Goal: Task Accomplishment & Management: Manage account settings

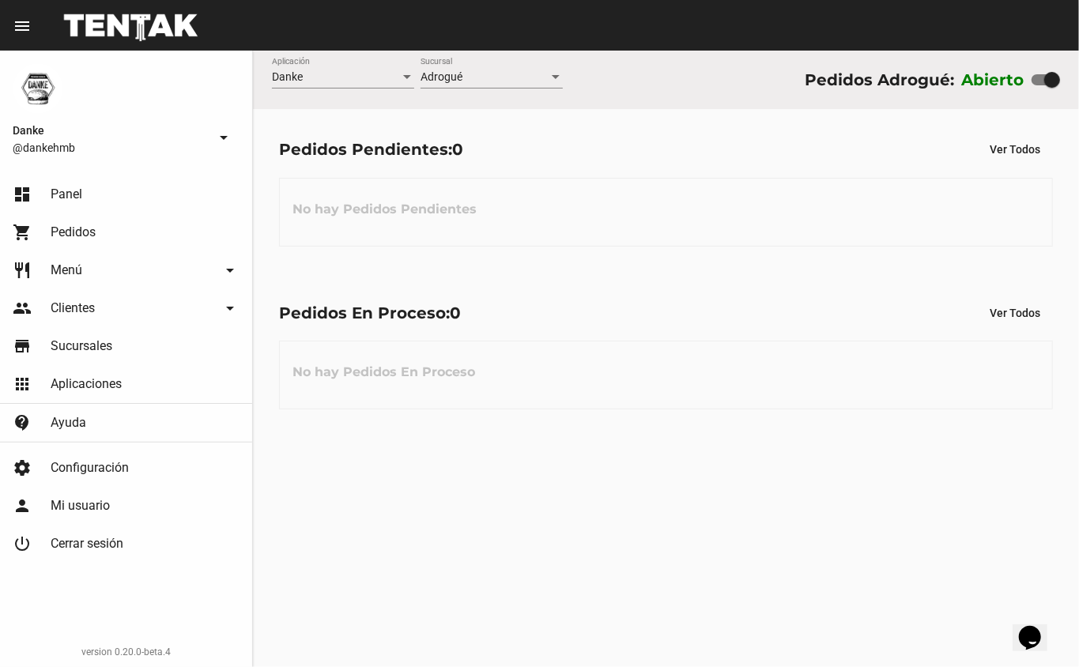
click at [122, 222] on link "shopping_cart Pedidos" at bounding box center [126, 232] width 252 height 38
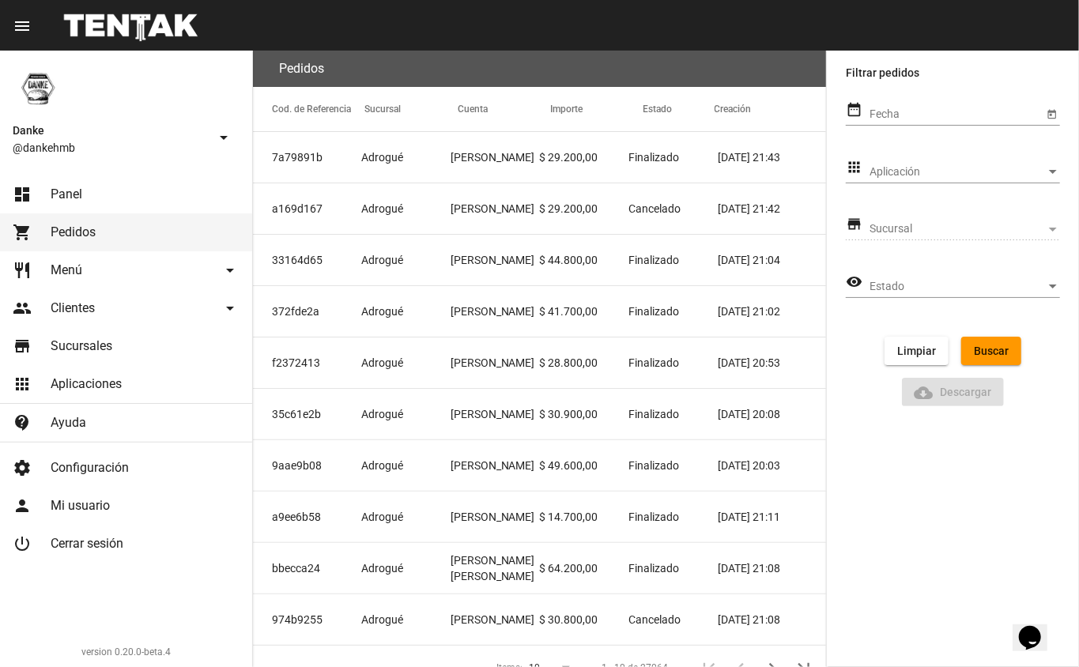
click at [120, 179] on link "dashboard Panel" at bounding box center [126, 194] width 252 height 38
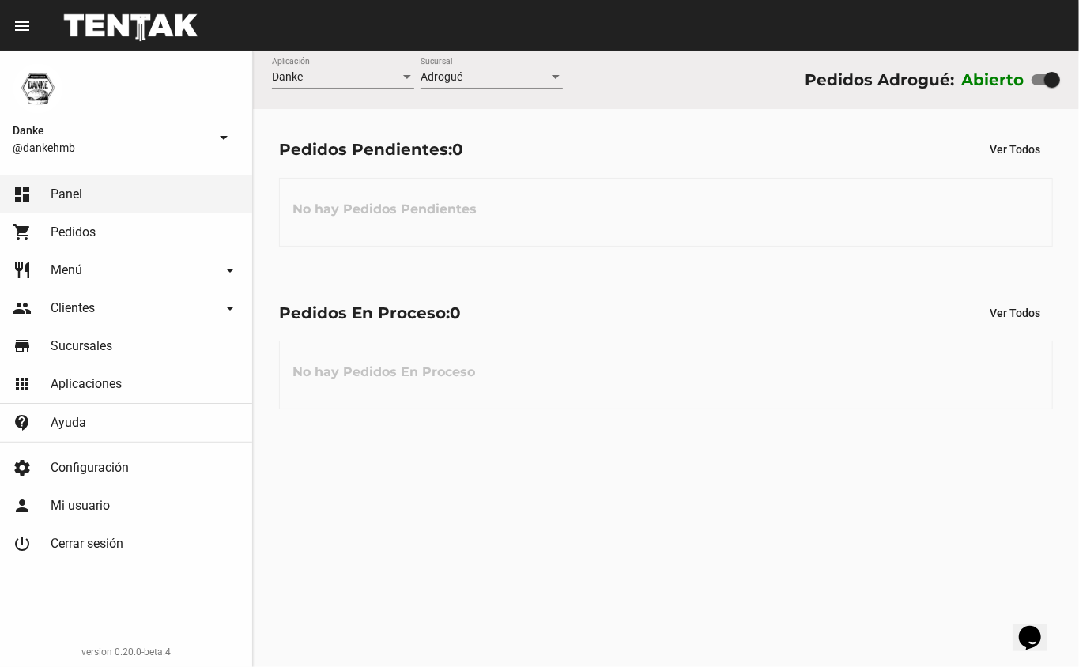
click at [222, 307] on mat-icon "arrow_drop_down" at bounding box center [230, 308] width 19 height 19
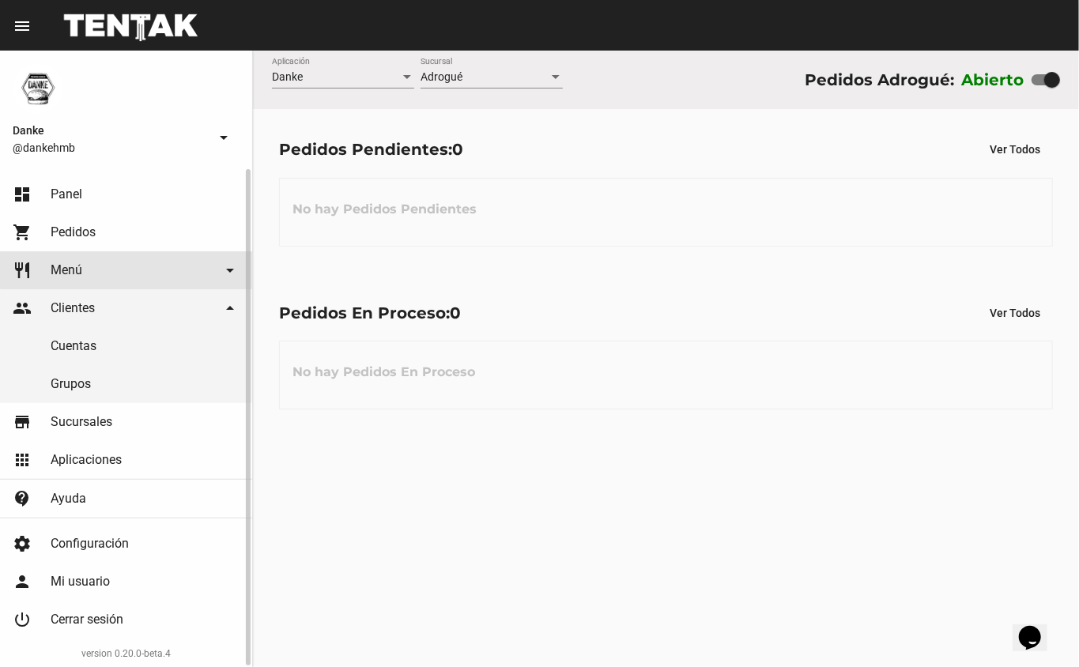
click at [232, 267] on mat-icon "arrow_drop_down" at bounding box center [230, 270] width 19 height 19
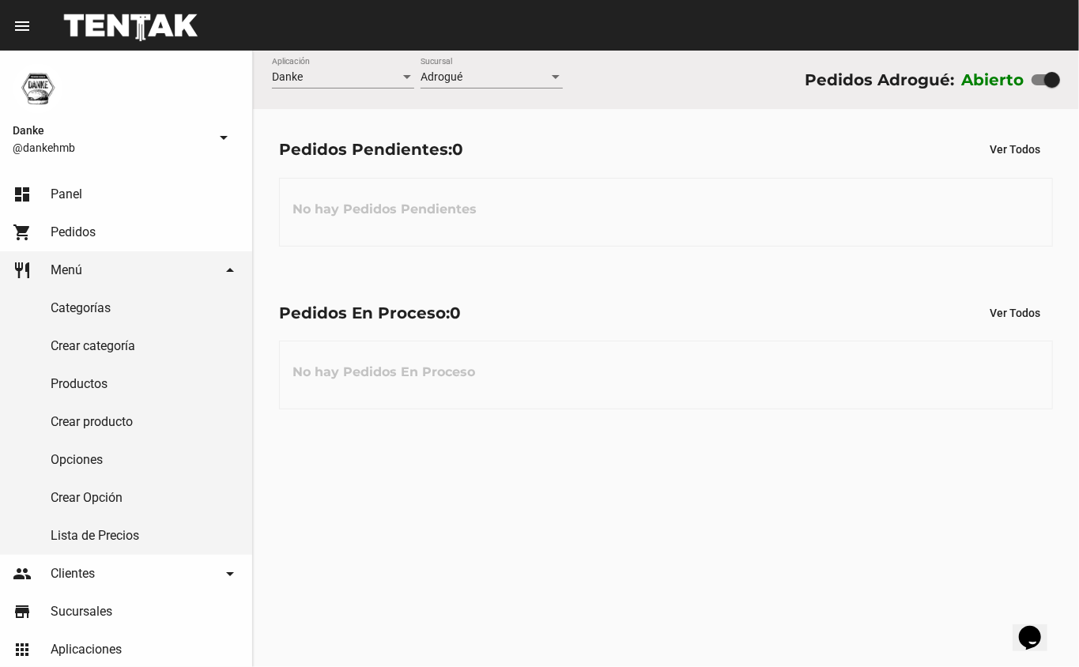
click at [485, 548] on div "Danke Aplicación Adrogué Sucursal Pedidos Adrogué: Abierto Pedidos Pendientes: …" at bounding box center [666, 359] width 826 height 617
click at [479, 187] on h3 "No hay Pedidos Pendientes" at bounding box center [384, 209] width 209 height 47
click at [351, 193] on h3 "No hay Pedidos Pendientes" at bounding box center [384, 209] width 209 height 47
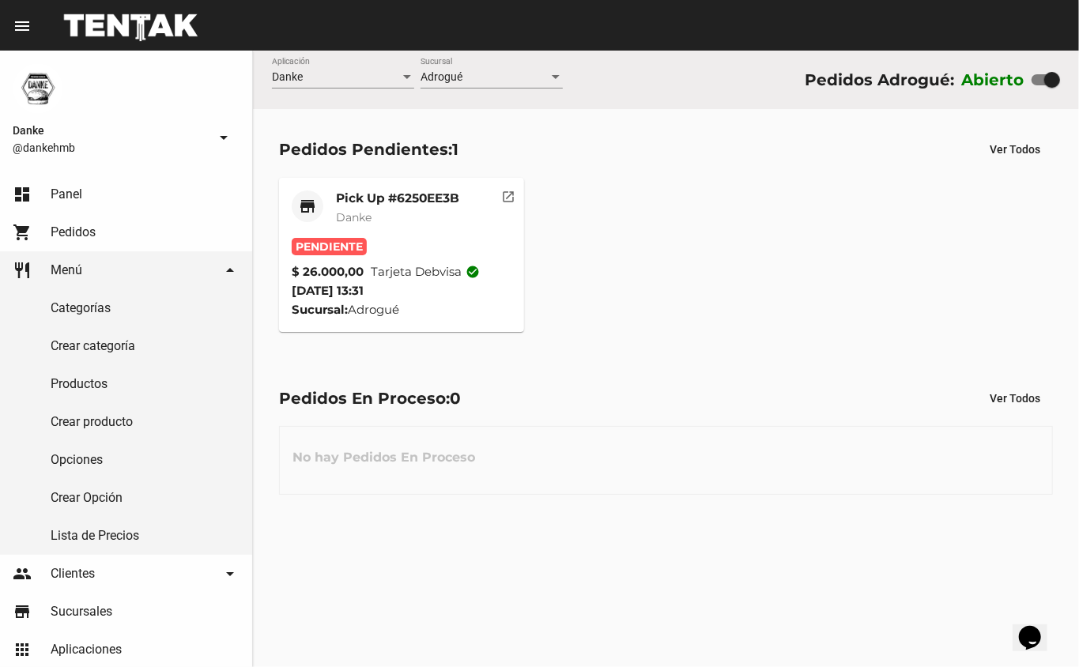
click at [353, 190] on mat-card-title "Pick Up #6250EE3B" at bounding box center [397, 198] width 123 height 16
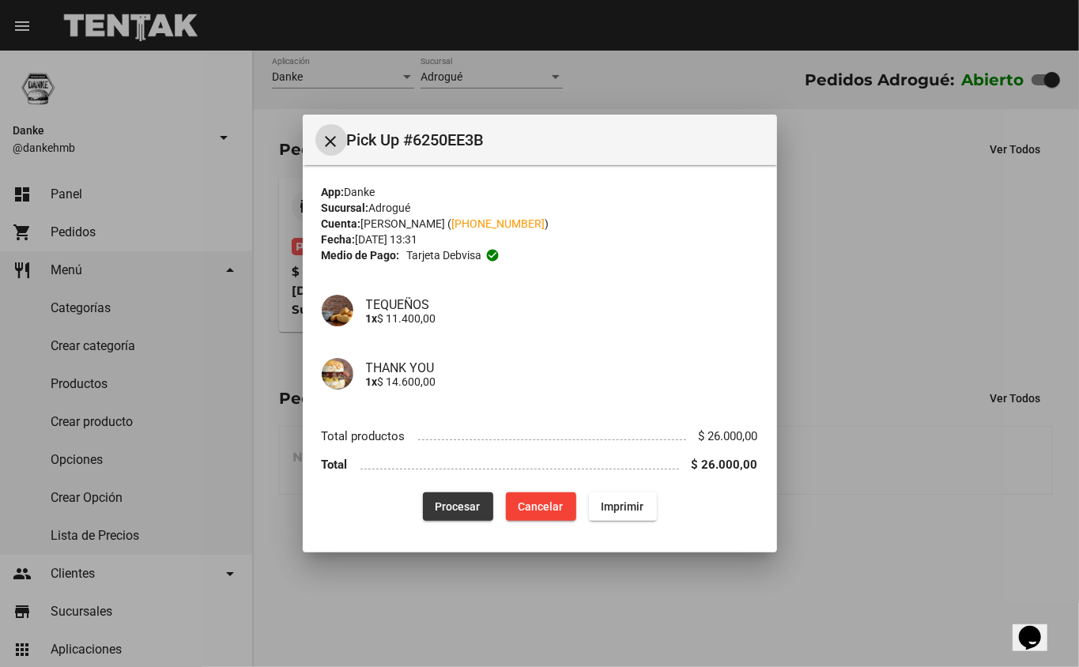
click at [438, 520] on button "Procesar" at bounding box center [458, 506] width 70 height 28
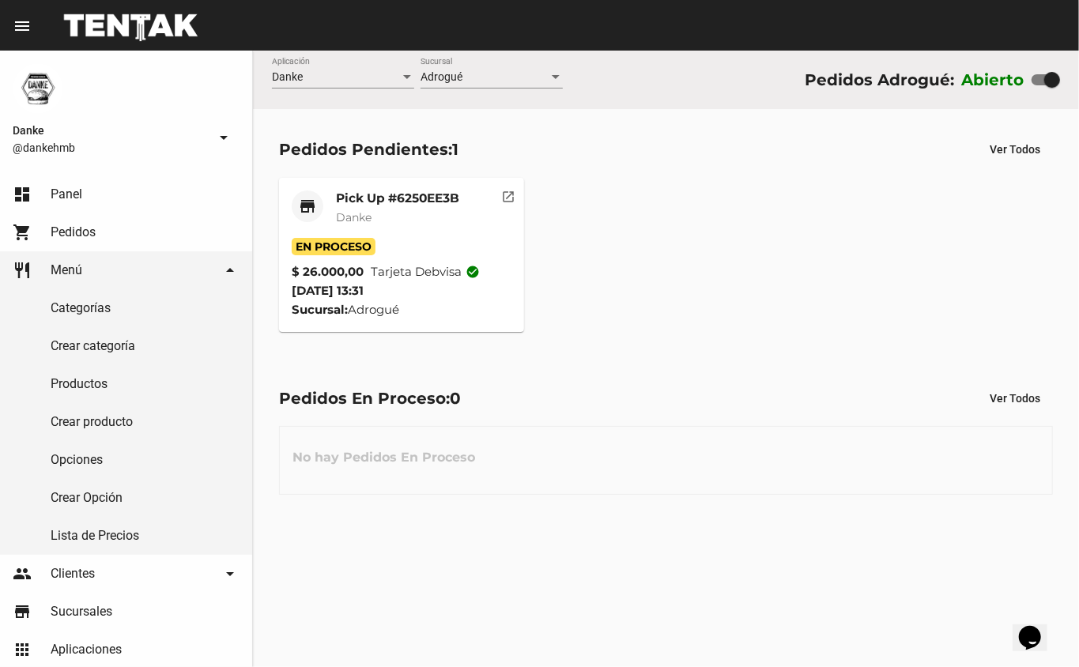
click at [349, 197] on mat-card-title "Pick Up #6250EE3B" at bounding box center [397, 198] width 123 height 16
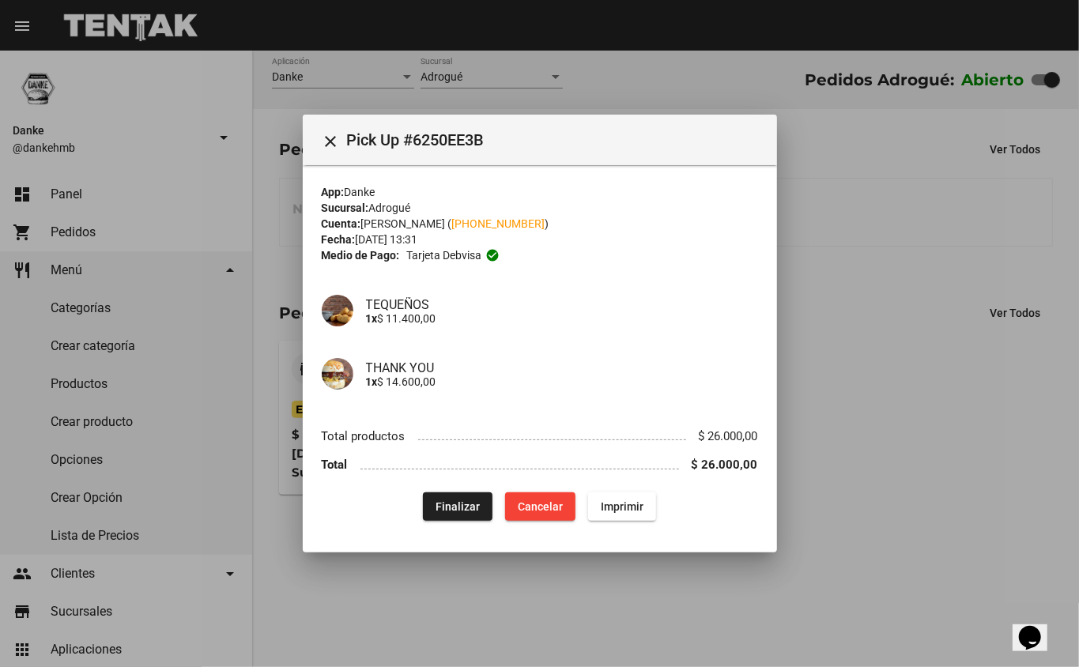
click at [877, 431] on div at bounding box center [539, 333] width 1079 height 667
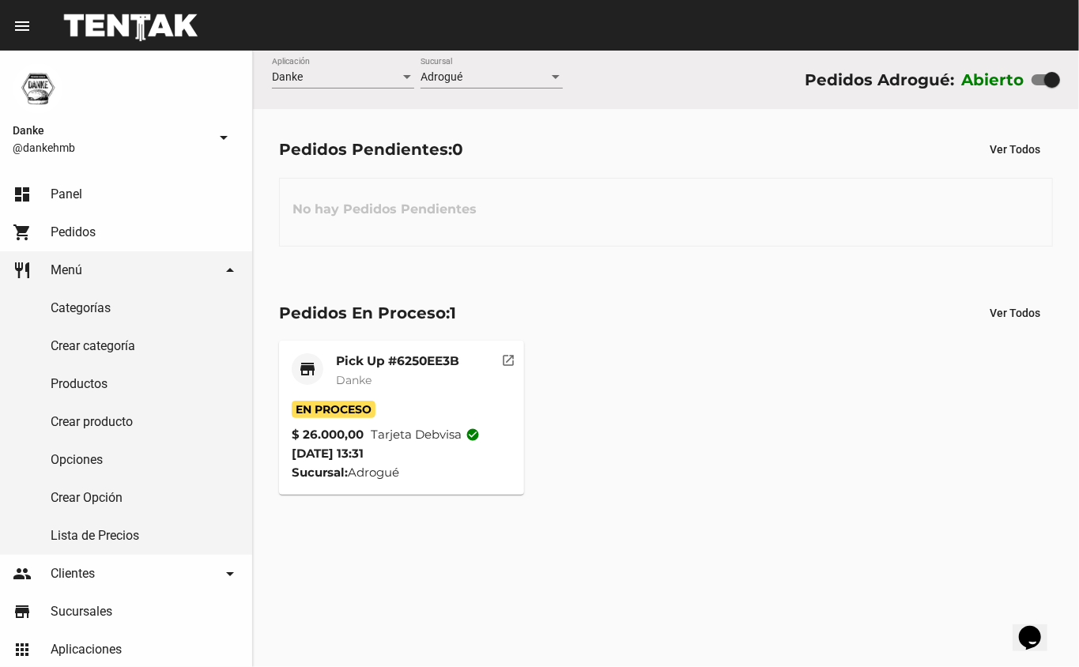
click at [349, 359] on mat-card-title "Pick Up #6250EE3B" at bounding box center [397, 361] width 123 height 16
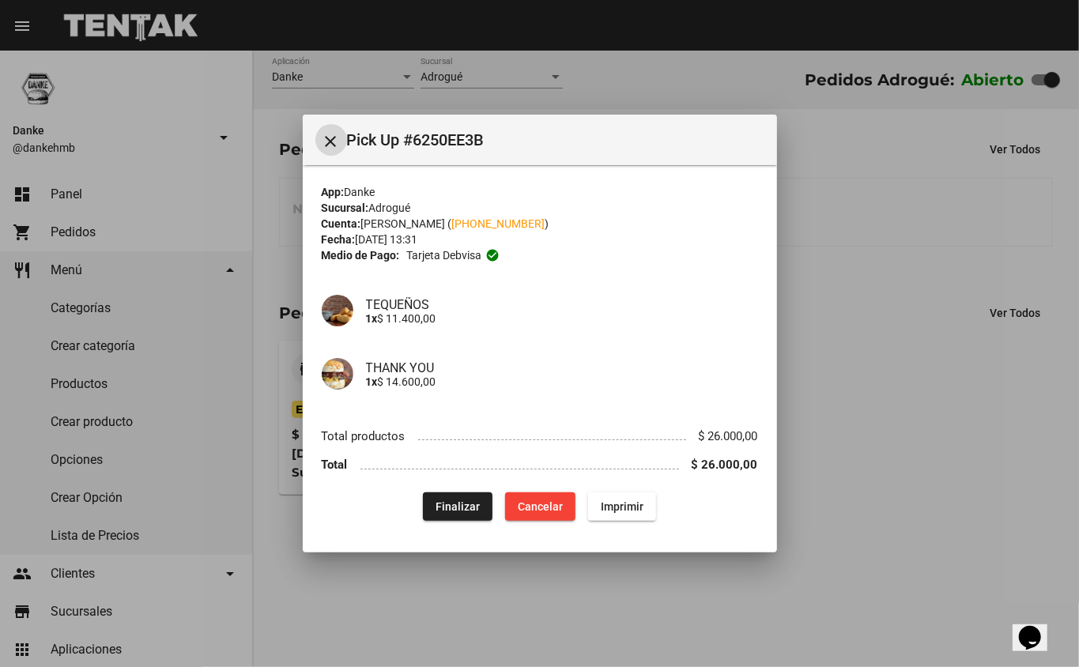
click at [905, 472] on div at bounding box center [539, 333] width 1079 height 667
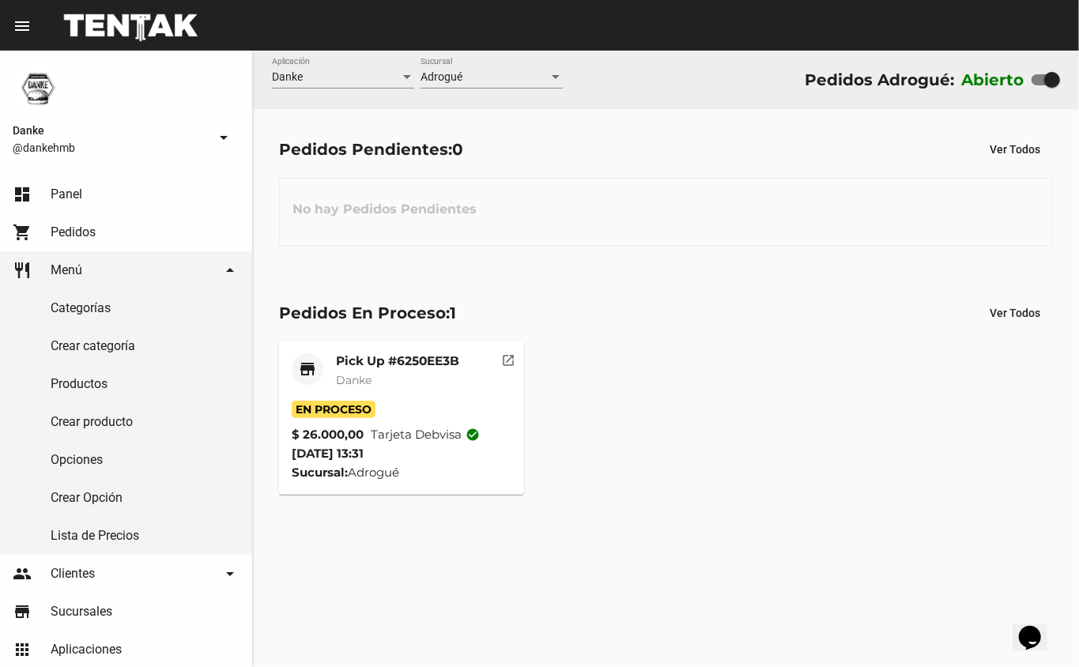
click at [364, 373] on span "Danke" at bounding box center [354, 380] width 36 height 14
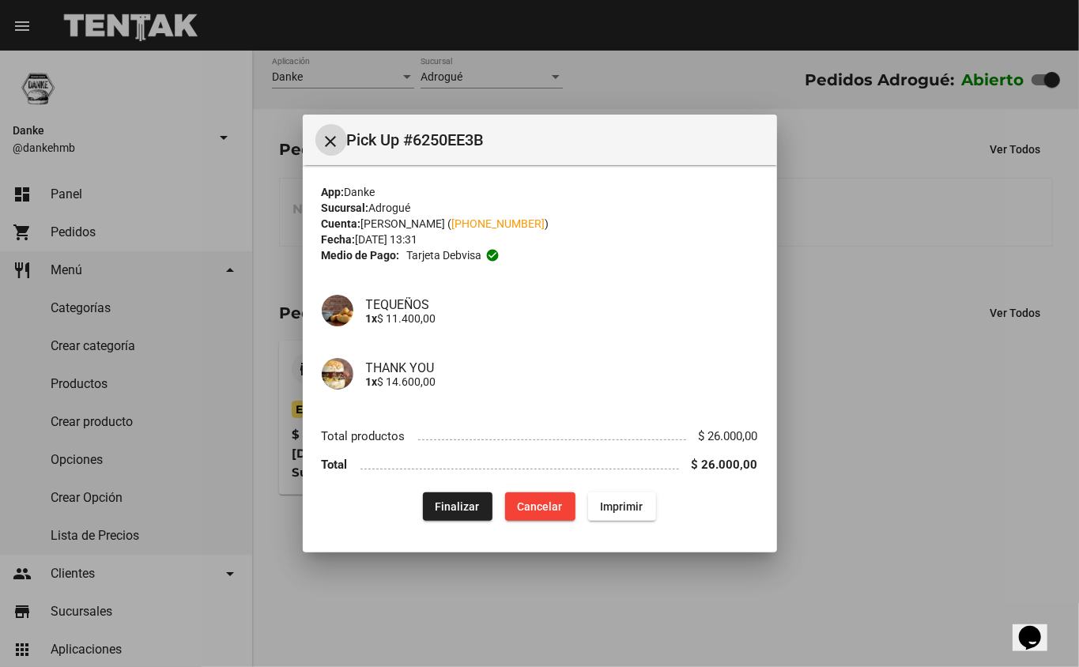
click at [447, 503] on span "Finalizar" at bounding box center [458, 506] width 44 height 13
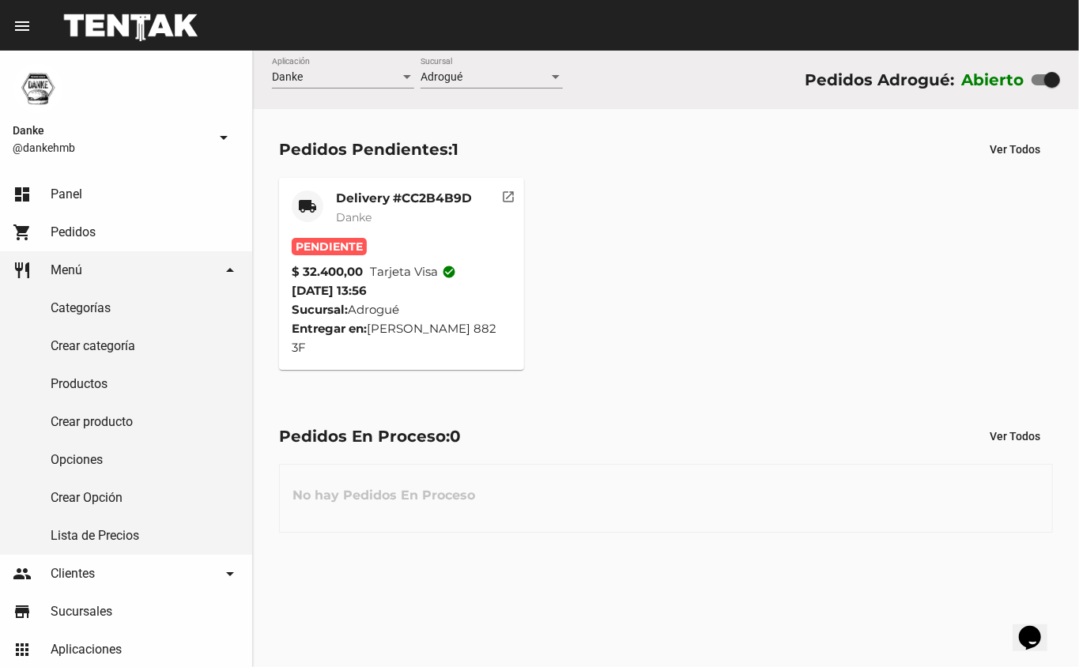
click at [365, 202] on mat-card-title "Delivery #CC2B4B9D" at bounding box center [404, 198] width 136 height 16
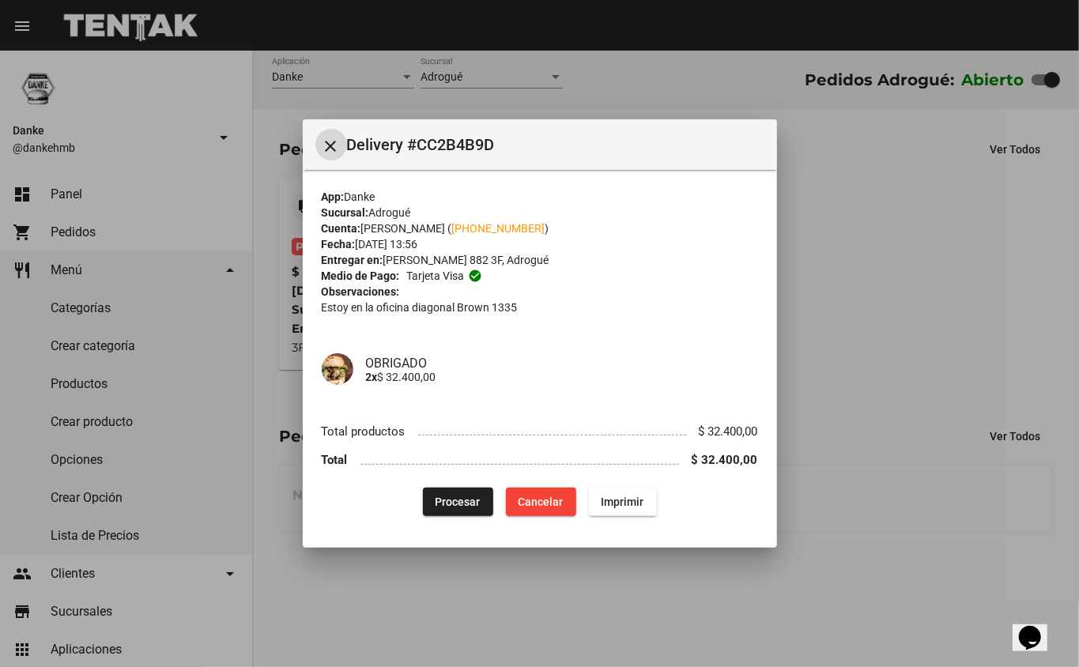
click at [458, 500] on span "Procesar" at bounding box center [458, 502] width 45 height 13
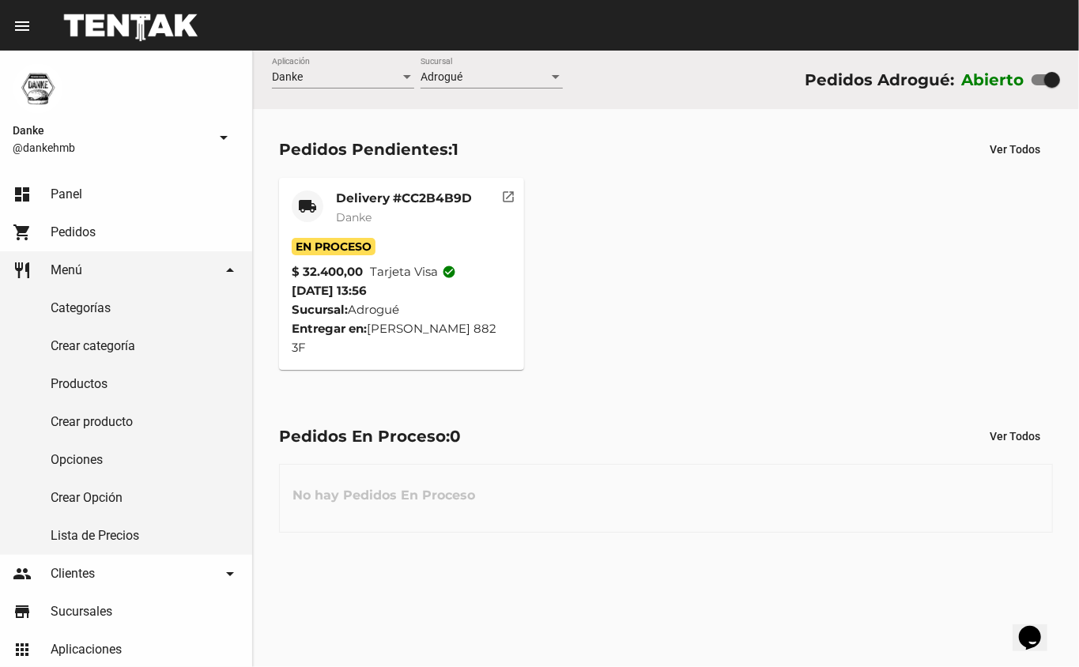
click at [384, 196] on mat-card-title "Delivery #CC2B4B9D" at bounding box center [404, 198] width 136 height 16
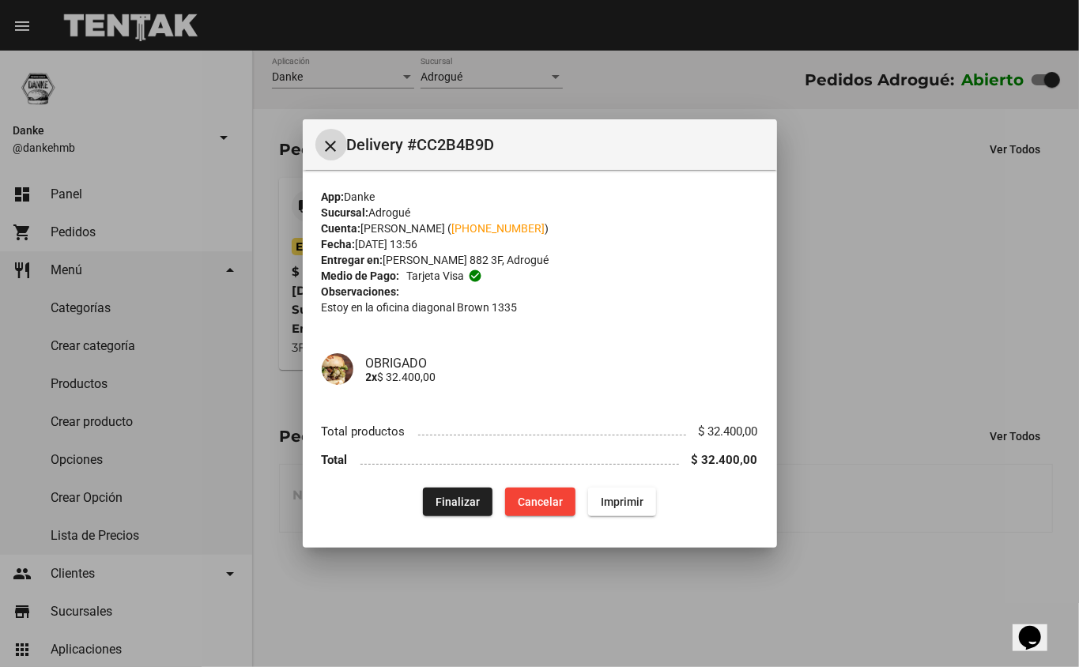
click at [862, 522] on div at bounding box center [539, 333] width 1079 height 667
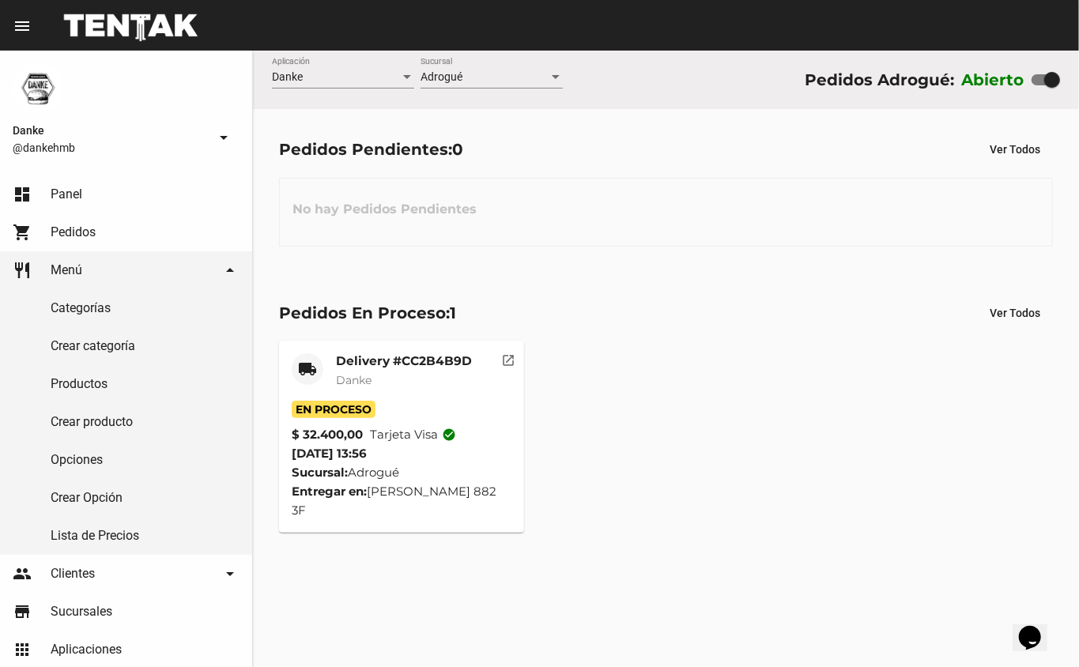
click at [368, 367] on mat-card-title "Delivery #CC2B4B9D" at bounding box center [404, 361] width 136 height 16
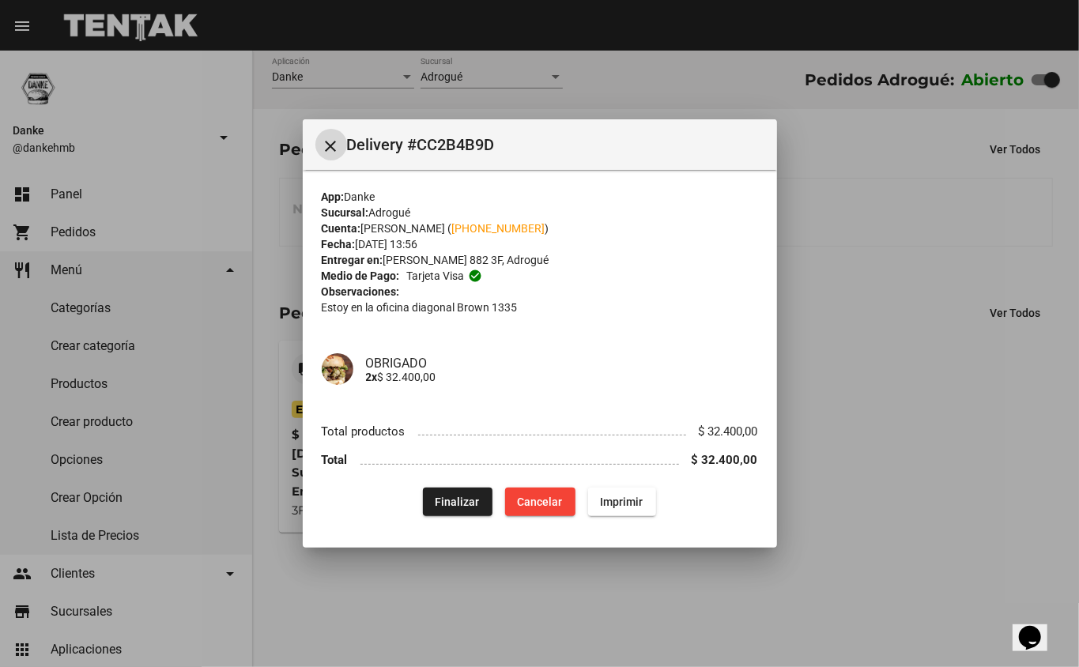
click at [456, 504] on span "Finalizar" at bounding box center [458, 502] width 44 height 13
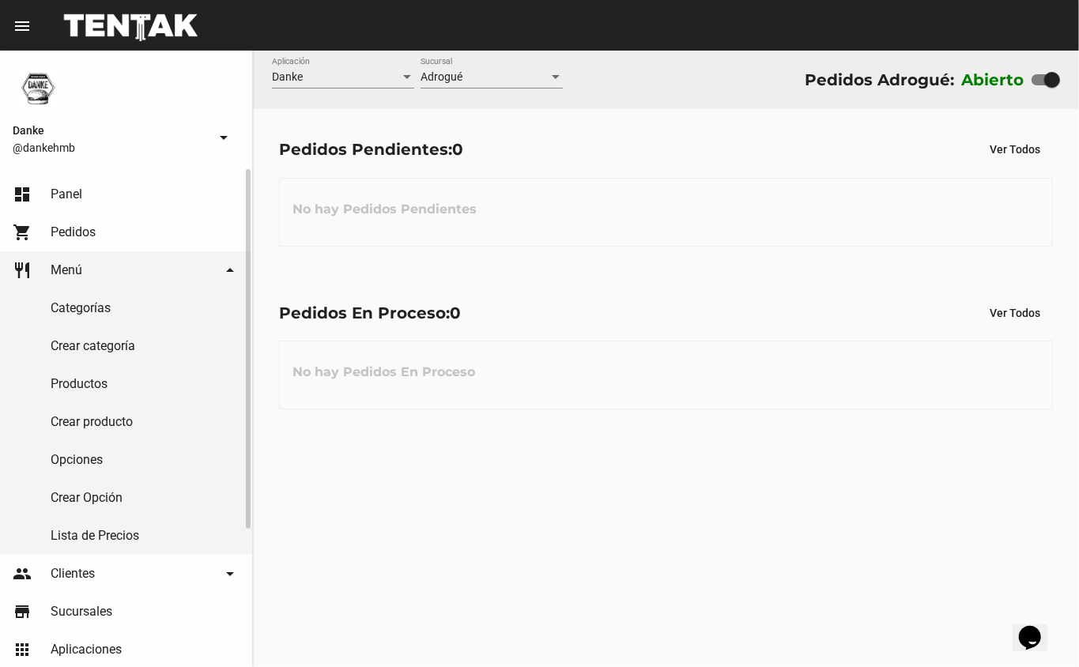
click at [48, 389] on link "Productos" at bounding box center [126, 384] width 252 height 38
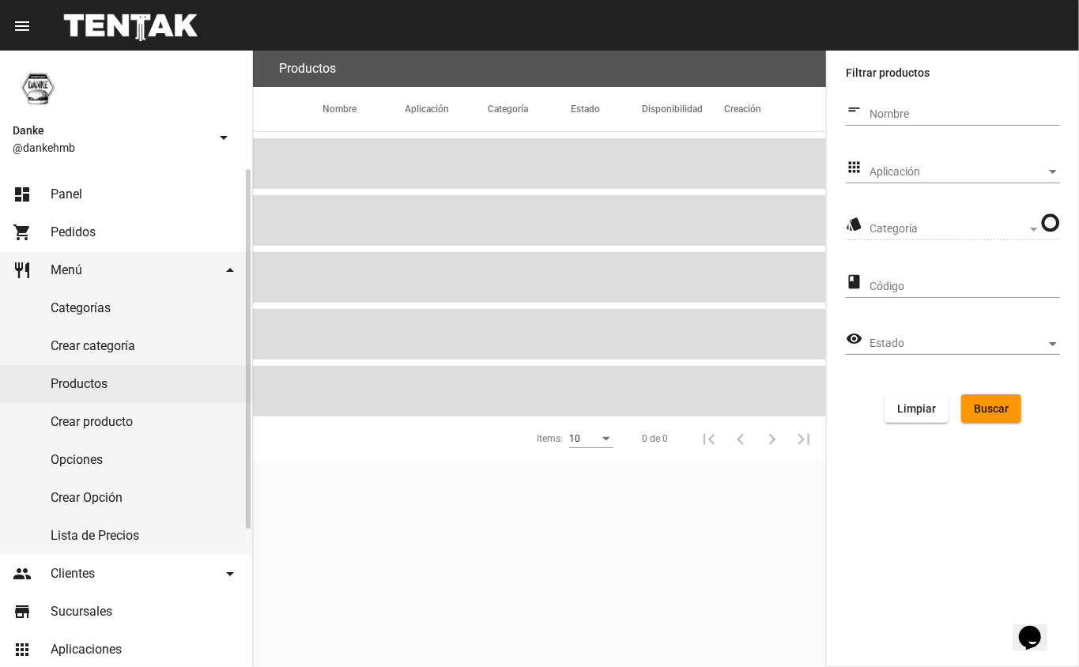
click at [66, 237] on span "Pedidos" at bounding box center [73, 232] width 45 height 16
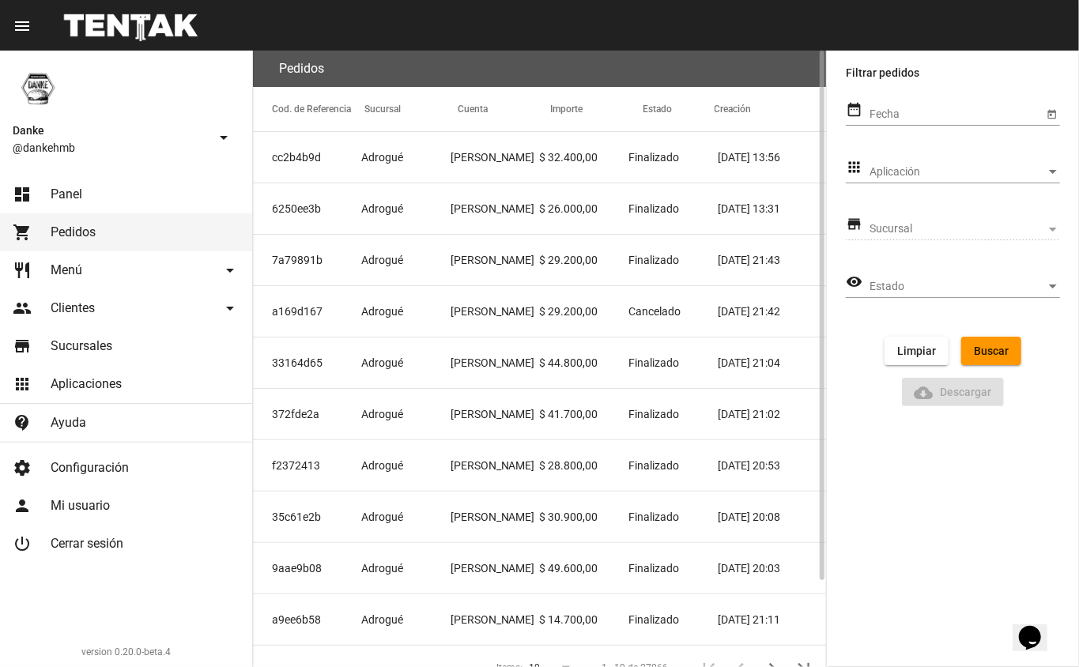
click at [405, 152] on mat-cell "Adrogué" at bounding box center [405, 157] width 89 height 51
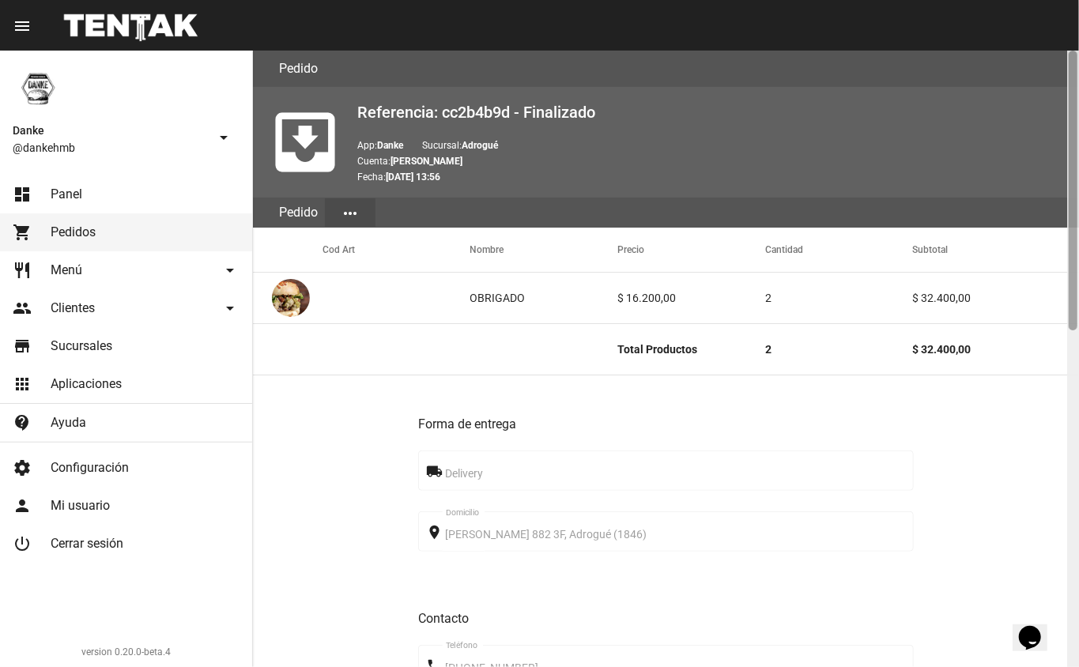
click at [1069, 437] on div at bounding box center [1073, 359] width 12 height 617
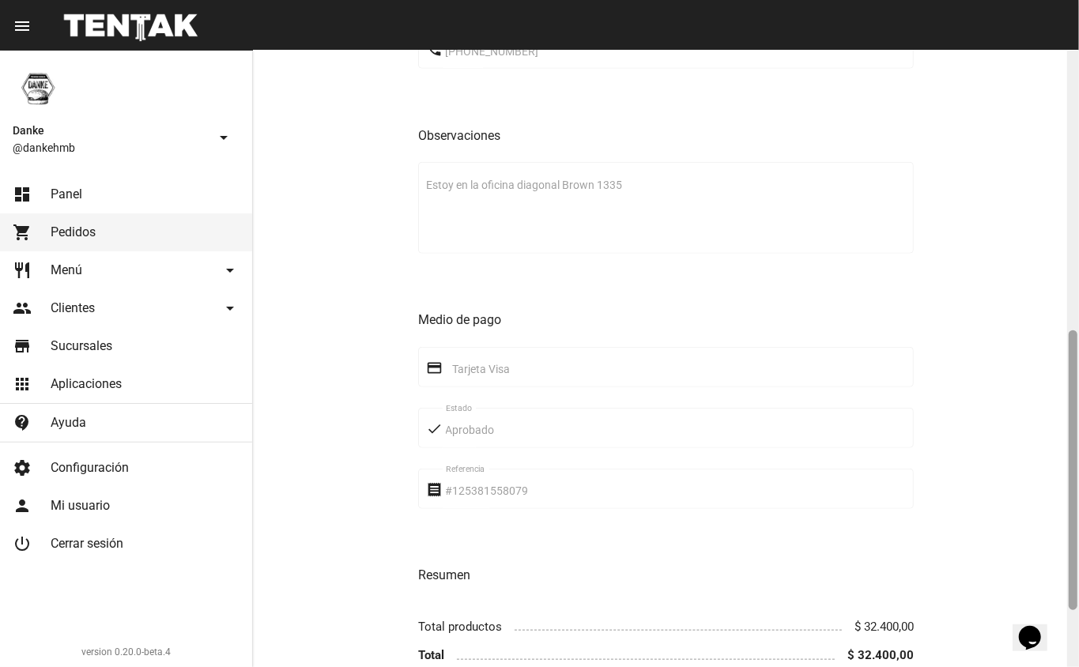
click at [1073, 241] on div at bounding box center [1073, 359] width 12 height 617
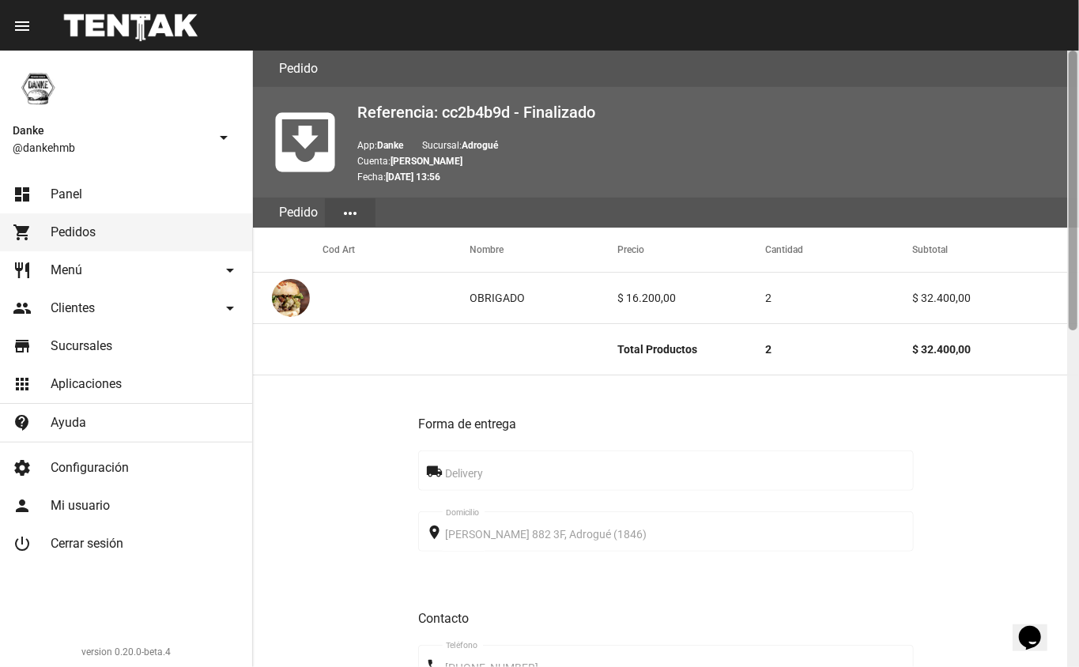
click at [1072, 387] on div at bounding box center [1073, 359] width 12 height 617
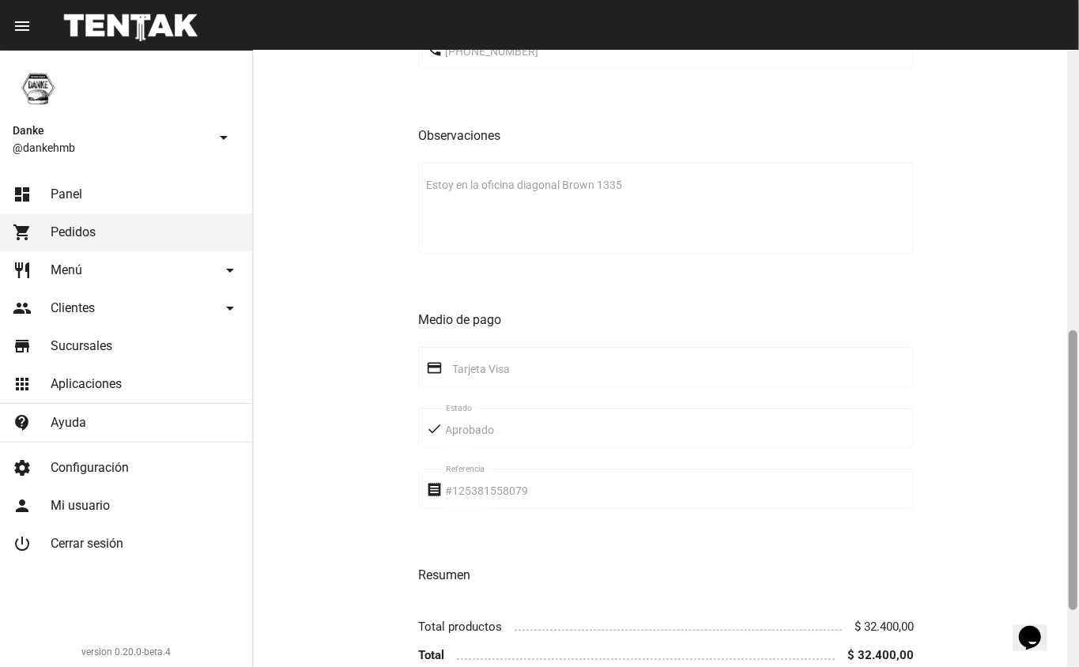
click at [1073, 289] on div at bounding box center [1073, 359] width 12 height 617
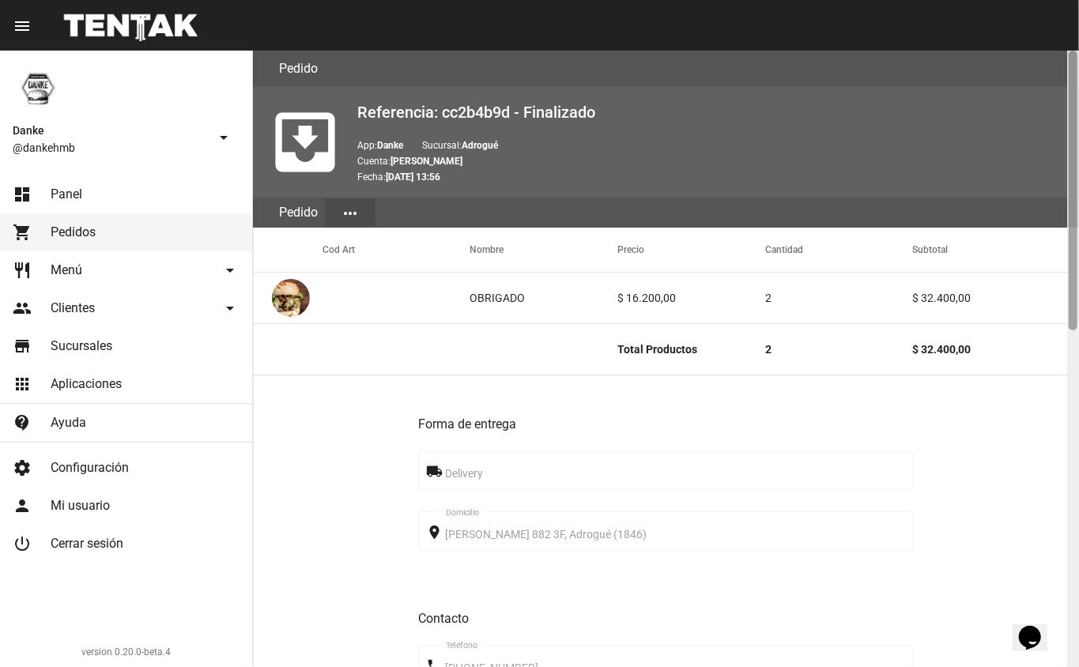
click at [1075, 393] on div at bounding box center [1073, 359] width 12 height 617
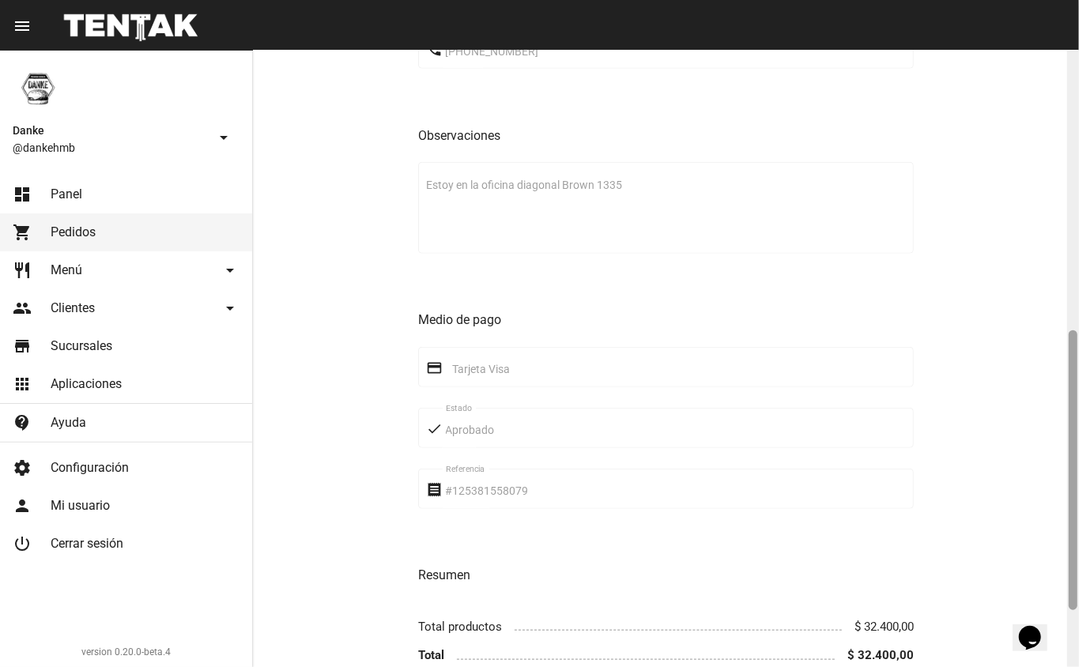
click at [1073, 330] on div at bounding box center [1073, 470] width 9 height 280
click at [1069, 288] on div at bounding box center [1073, 359] width 12 height 617
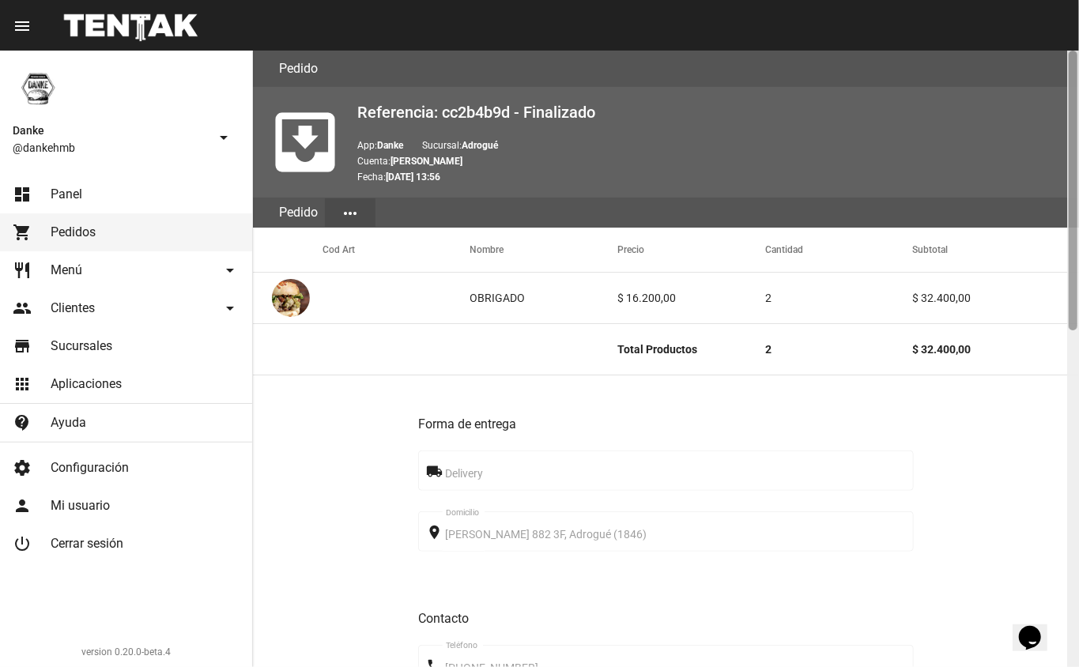
click at [1069, 405] on div at bounding box center [1073, 359] width 12 height 617
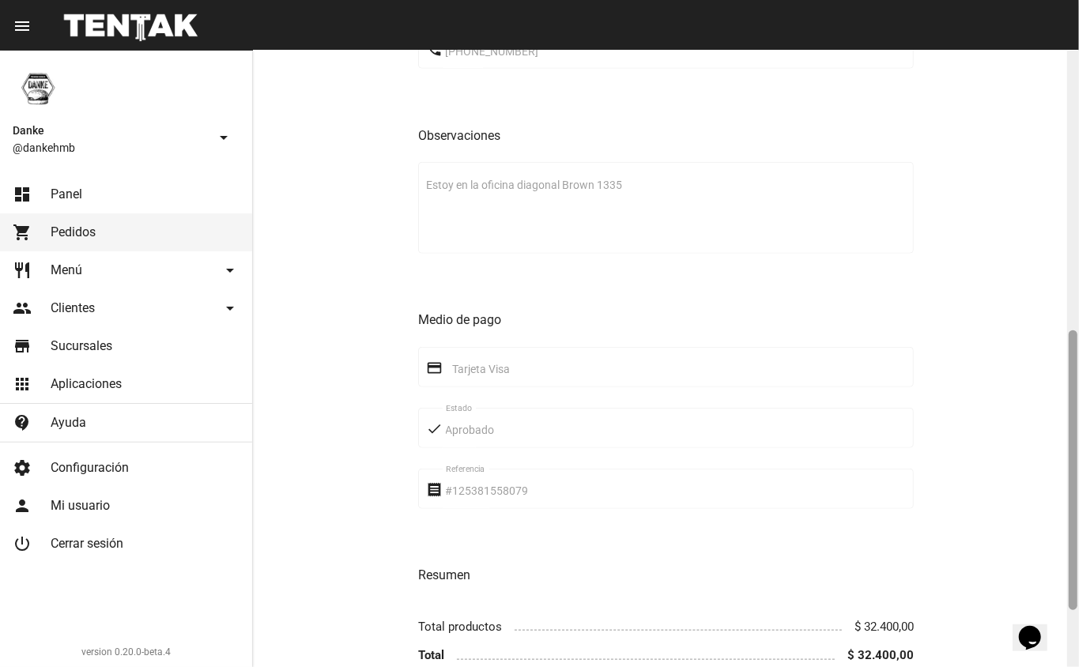
click at [1069, 107] on div at bounding box center [1073, 359] width 12 height 617
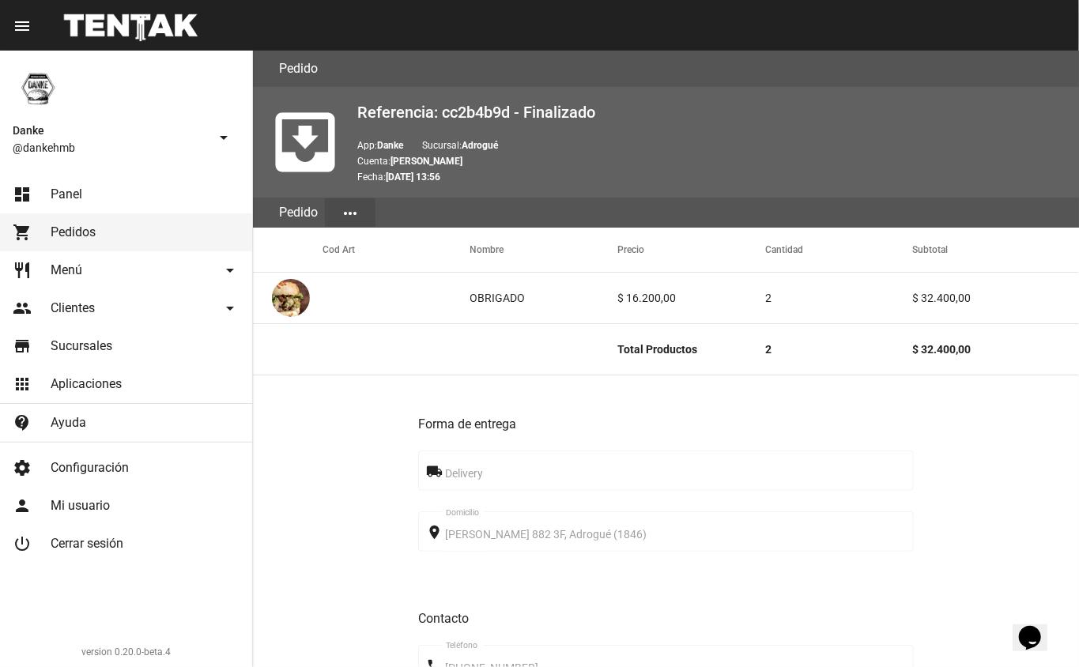
click at [49, 178] on link "dashboard Panel" at bounding box center [126, 194] width 252 height 38
